Goal: Information Seeking & Learning: Find specific fact

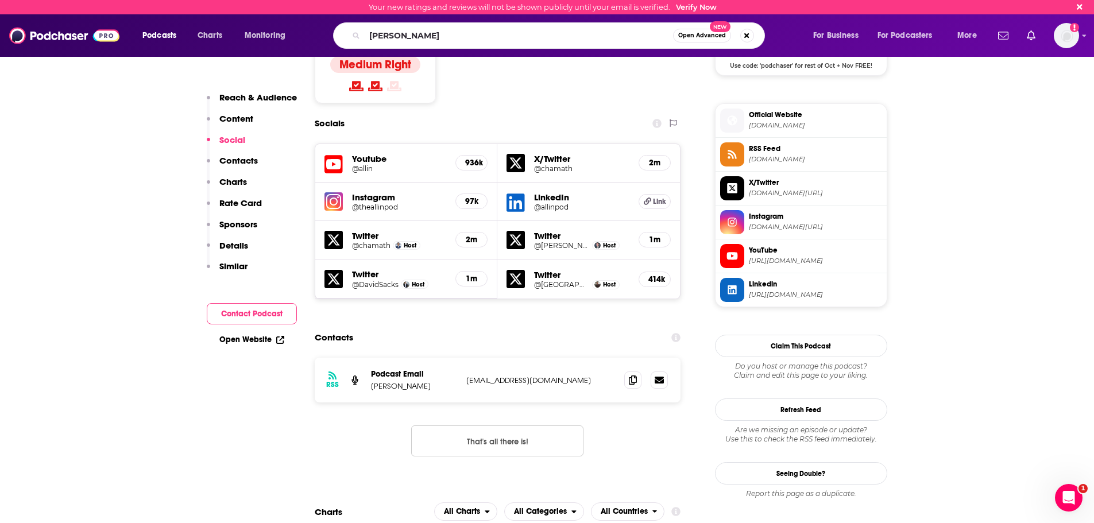
type input "[PERSON_NAME]"
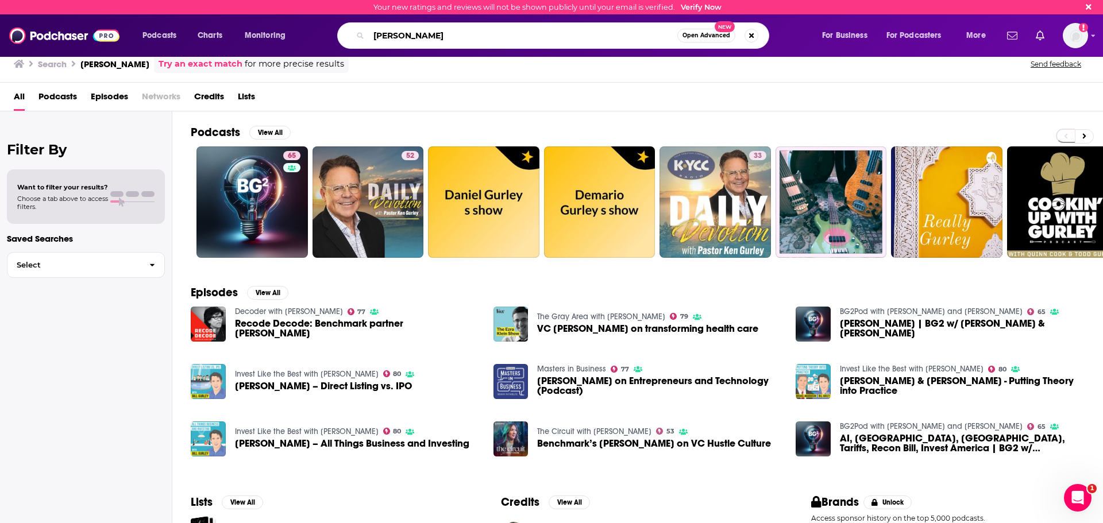
click at [469, 39] on input "[PERSON_NAME]" at bounding box center [523, 35] width 308 height 18
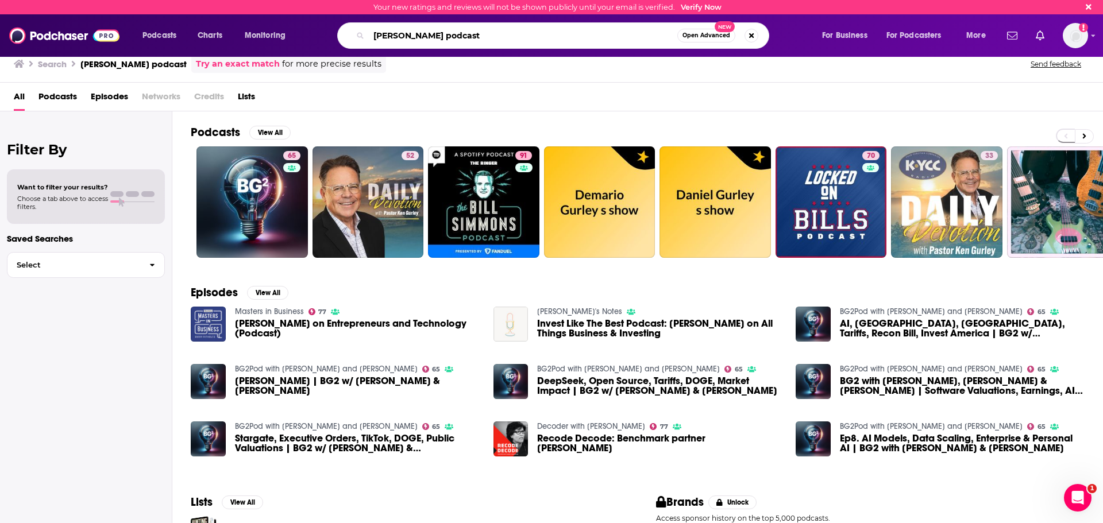
click at [383, 33] on input "[PERSON_NAME] podcast" at bounding box center [523, 35] width 308 height 18
click at [382, 33] on input "[PERSON_NAME] podcast" at bounding box center [523, 35] width 308 height 18
paste input "G2Pod"
type input "BG2Pod"
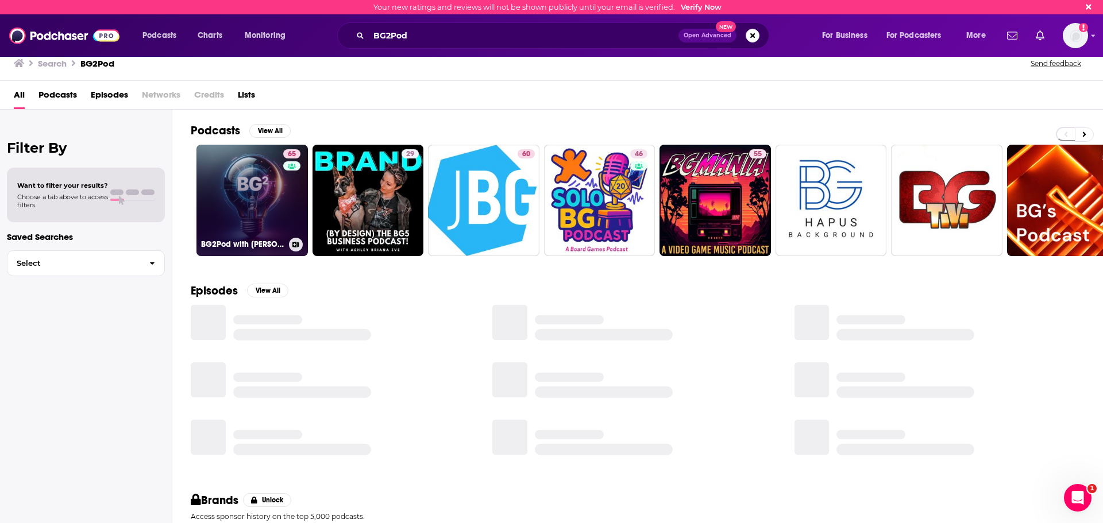
click at [249, 211] on link "65 BG2Pod with [PERSON_NAME] and [PERSON_NAME]" at bounding box center [251, 200] width 111 height 111
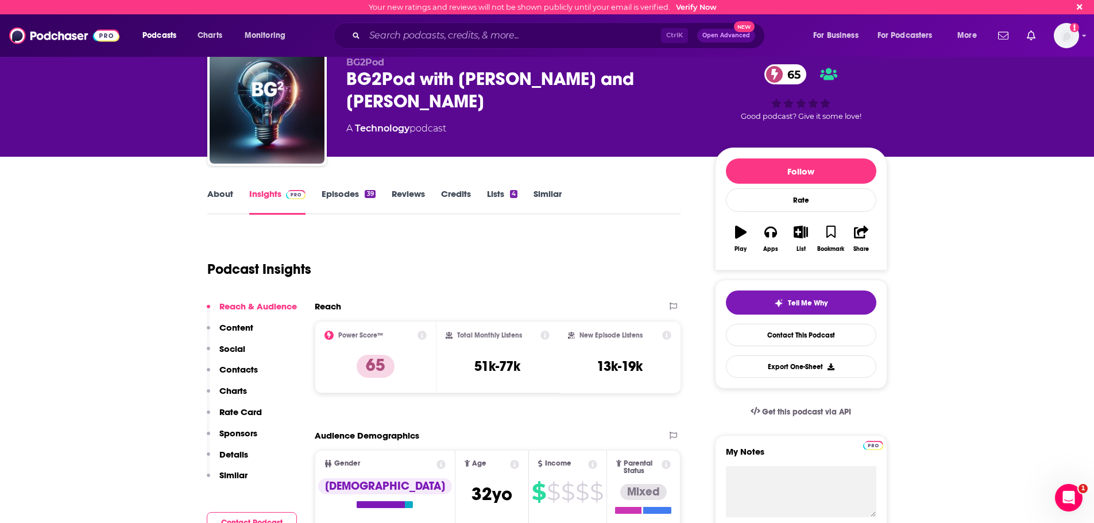
scroll to position [57, 0]
